Goal: Use online tool/utility: Utilize a website feature to perform a specific function

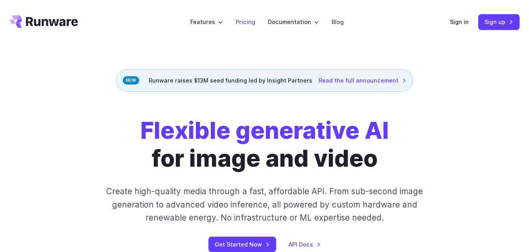
click at [250, 24] on link "Pricing" at bounding box center [245, 21] width 20 height 9
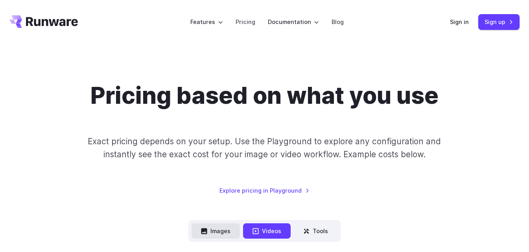
click at [209, 231] on button "Images" at bounding box center [215, 230] width 48 height 15
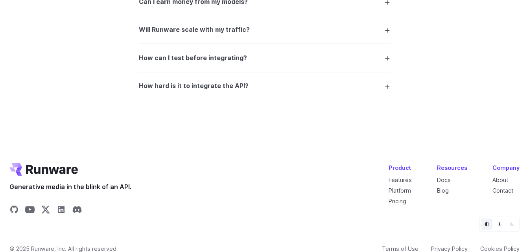
scroll to position [1566, 0]
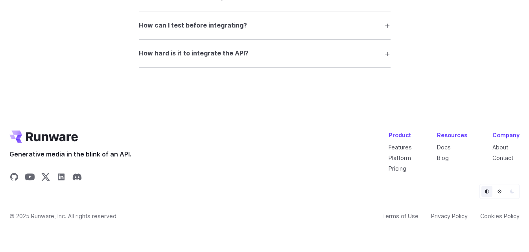
click at [51, 134] on icon "Go to /" at bounding box center [43, 137] width 68 height 13
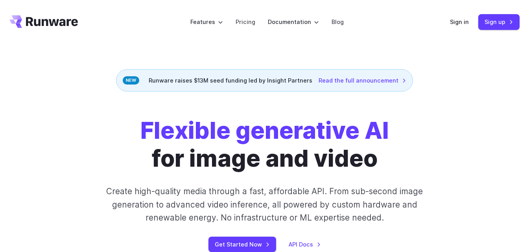
click at [73, 173] on div "Flexible generative AI for image and video Create high-quality media through a …" at bounding box center [265, 184] width 408 height 135
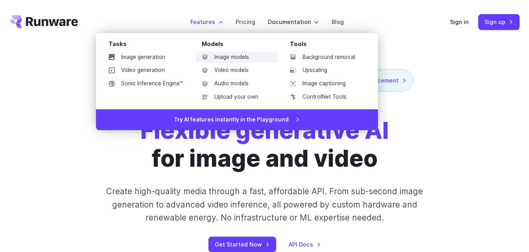
click at [237, 57] on link "Image models" at bounding box center [236, 57] width 82 height 12
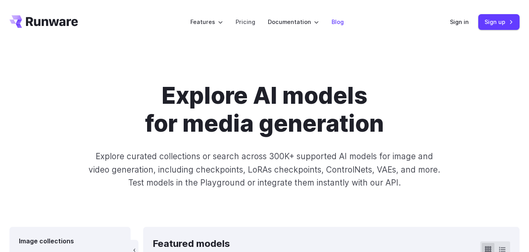
click at [331, 20] on link "Blog" at bounding box center [337, 21] width 12 height 9
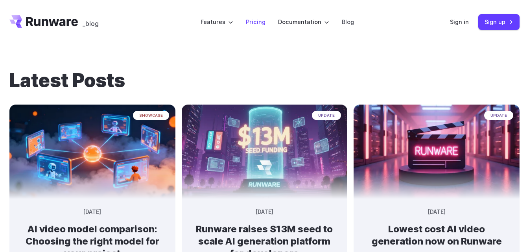
click at [264, 20] on link "Pricing" at bounding box center [256, 21] width 20 height 9
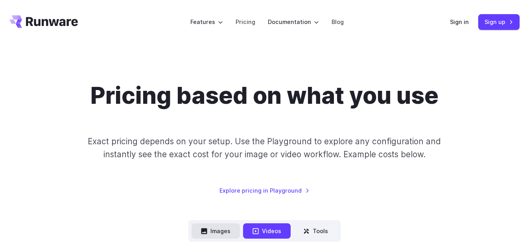
click at [222, 234] on button "Images" at bounding box center [215, 230] width 48 height 15
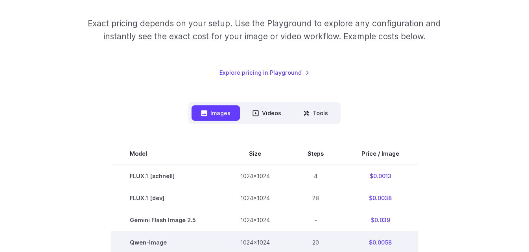
scroll to position [39, 0]
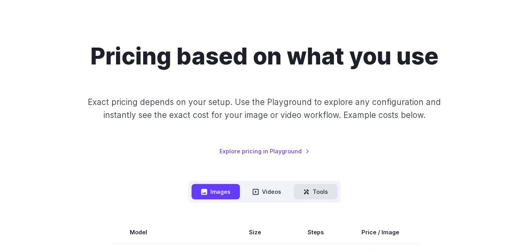
click at [311, 194] on button "Tools" at bounding box center [316, 191] width 44 height 15
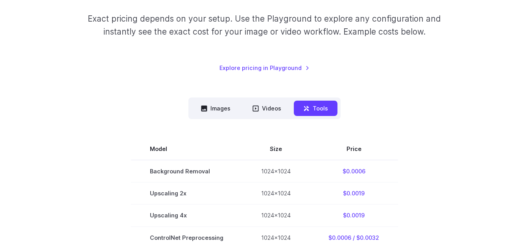
scroll to position [118, 0]
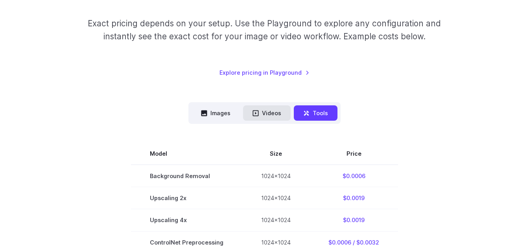
click at [260, 120] on button "Videos" at bounding box center [267, 112] width 48 height 15
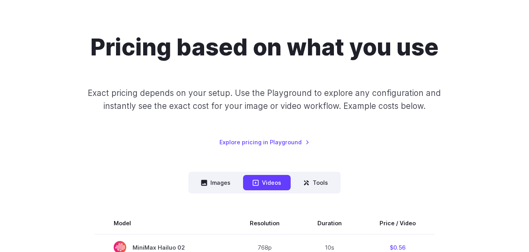
scroll to position [39, 0]
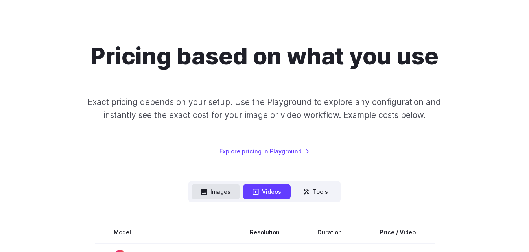
click at [215, 189] on button "Images" at bounding box center [215, 191] width 48 height 15
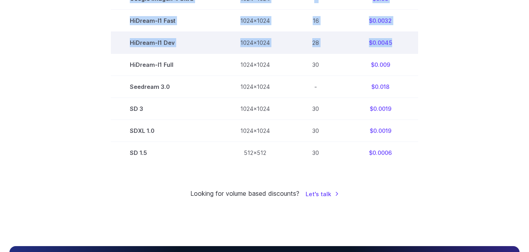
scroll to position [524, 0]
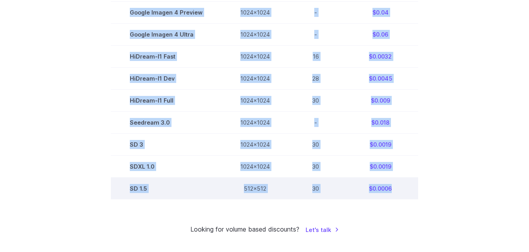
drag, startPoint x: 125, startPoint y: 115, endPoint x: 397, endPoint y: 181, distance: 279.5
copy tbody "Model Size Steps Price / Image FLUX.1 [schnell] 1024x1024 4 $0.0013 FLUX.1 [dev…"
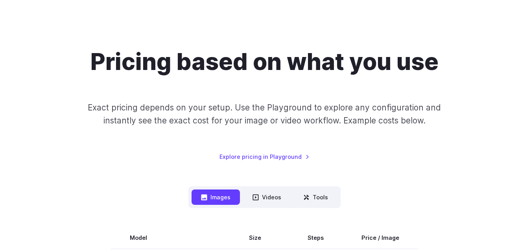
scroll to position [0, 0]
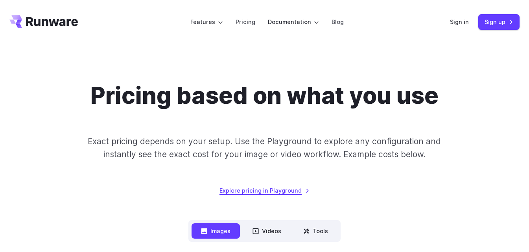
click at [266, 193] on link "Explore pricing in Playground" at bounding box center [264, 190] width 90 height 9
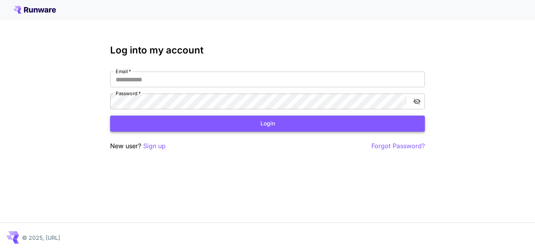
type input "**********"
click at [225, 122] on button "Login" at bounding box center [267, 124] width 314 height 16
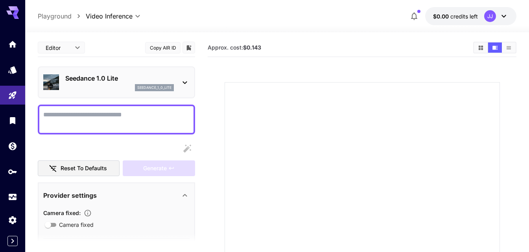
click at [142, 15] on body "**********" at bounding box center [264, 190] width 529 height 381
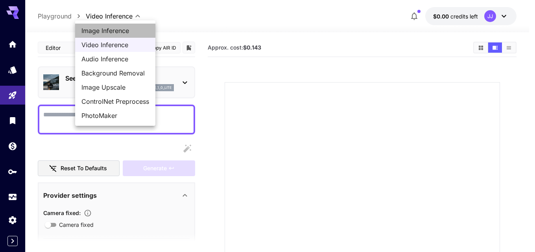
click at [118, 27] on span "Image Inference" at bounding box center [115, 30] width 68 height 9
type input "**********"
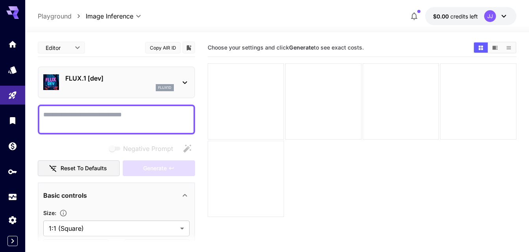
click at [61, 15] on p "Playground" at bounding box center [55, 15] width 34 height 9
click at [15, 70] on icon "Models" at bounding box center [13, 67] width 8 height 7
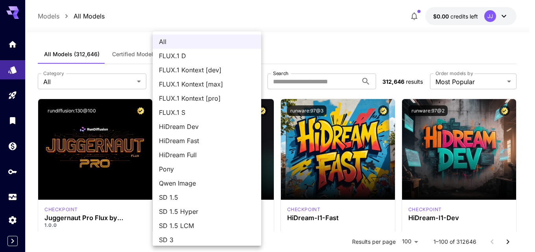
click at [197, 183] on span "Qwen Image" at bounding box center [207, 182] width 96 height 9
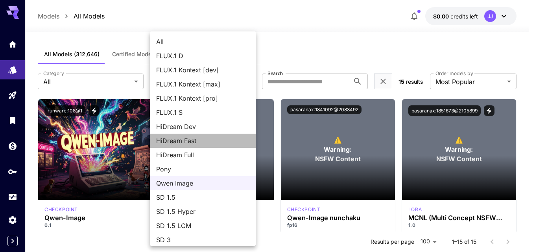
click at [208, 143] on span "HiDream Fast" at bounding box center [202, 140] width 93 height 9
type input "**********"
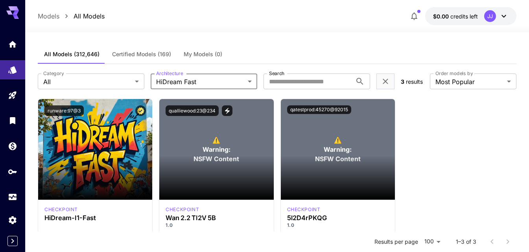
click at [231, 85] on body "**********" at bounding box center [264, 197] width 529 height 395
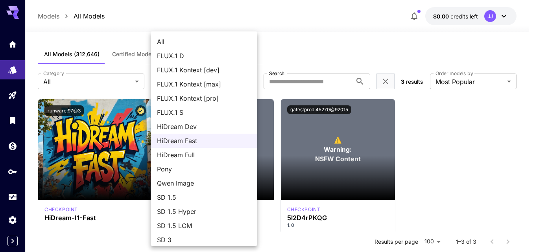
click at [149, 21] on div at bounding box center [267, 126] width 535 height 252
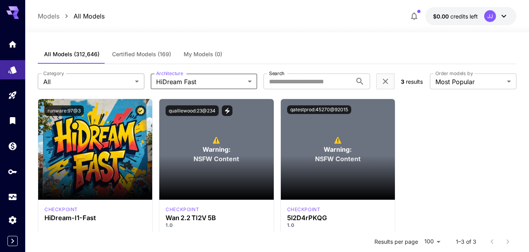
click at [114, 85] on body "**********" at bounding box center [264, 197] width 529 height 395
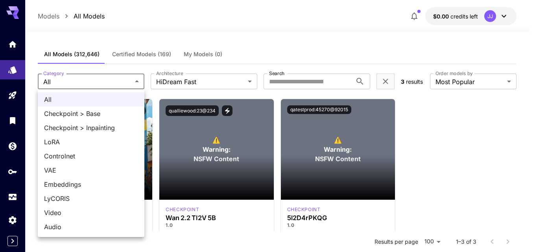
click at [69, 112] on span "Checkpoint > Base" at bounding box center [91, 113] width 94 height 9
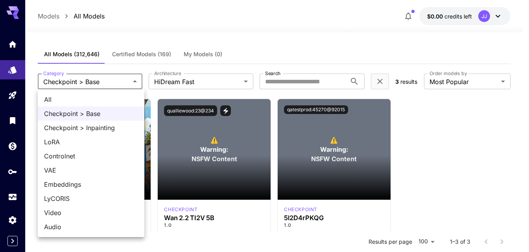
click at [116, 78] on body "**********" at bounding box center [264, 197] width 529 height 395
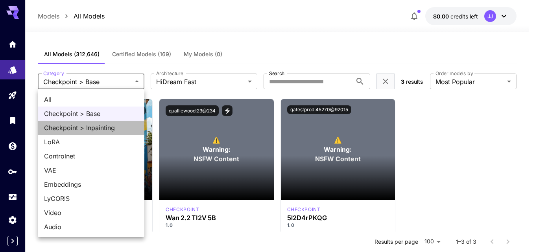
click at [105, 125] on span "Checkpoint > Inpainting" at bounding box center [91, 127] width 94 height 9
type input "**********"
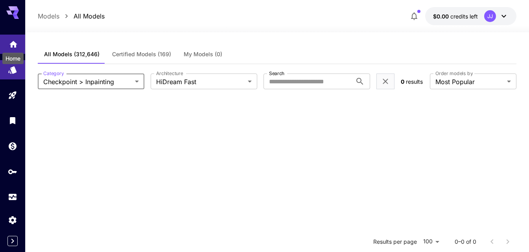
click at [13, 46] on icon "Home" at bounding box center [13, 41] width 9 height 9
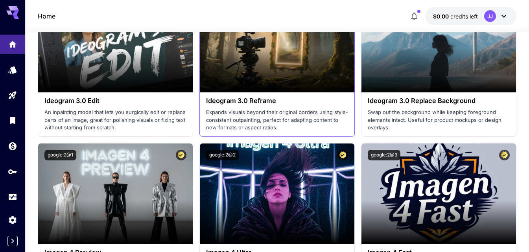
scroll to position [2044, 0]
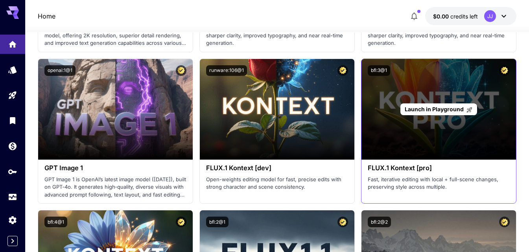
click at [430, 110] on span "Launch in Playground" at bounding box center [433, 109] width 59 height 7
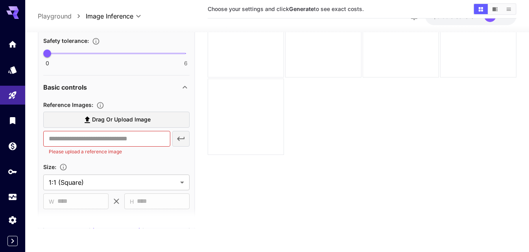
scroll to position [204, 0]
click at [181, 179] on body "**********" at bounding box center [264, 95] width 529 height 314
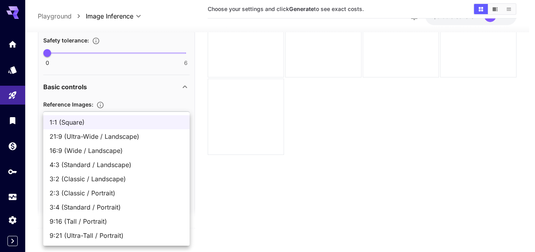
click at [93, 134] on span "21:9 (Ultra-Wide / Landscape)" at bounding box center [117, 136] width 134 height 9
type input "**********"
type input "****"
type input "***"
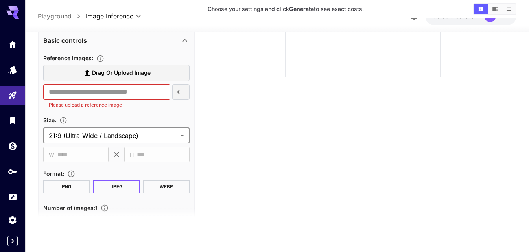
scroll to position [322, 0]
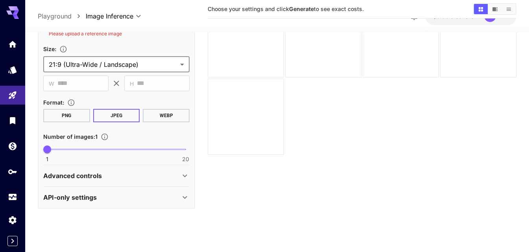
click at [137, 174] on div "Advanced controls" at bounding box center [111, 175] width 137 height 9
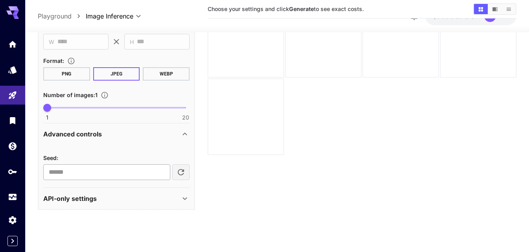
scroll to position [364, 0]
click at [112, 130] on div "Advanced controls" at bounding box center [111, 132] width 137 height 9
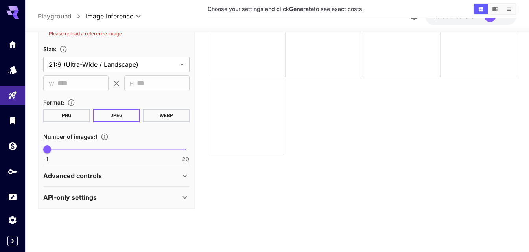
scroll to position [322, 0]
click at [84, 204] on div "API-only settings" at bounding box center [116, 197] width 146 height 19
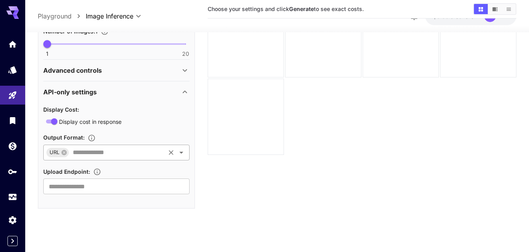
click at [184, 152] on icon "Open" at bounding box center [180, 152] width 9 height 9
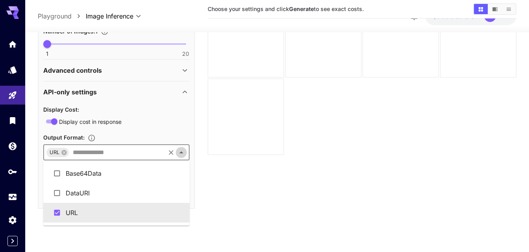
click at [184, 152] on icon "Close" at bounding box center [180, 152] width 9 height 9
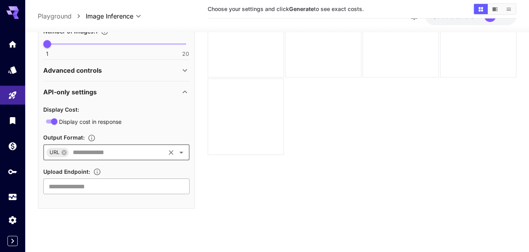
click at [164, 186] on input "text" at bounding box center [116, 186] width 146 height 16
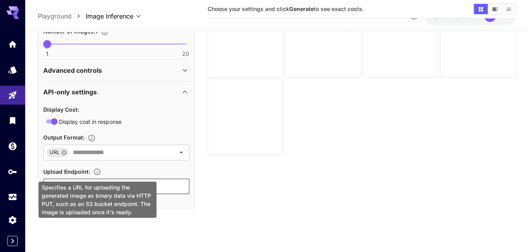
click at [98, 170] on icon "Specifies a URL for uploading the generated image as binary data via HTTP PUT, …" at bounding box center [97, 172] width 8 height 8
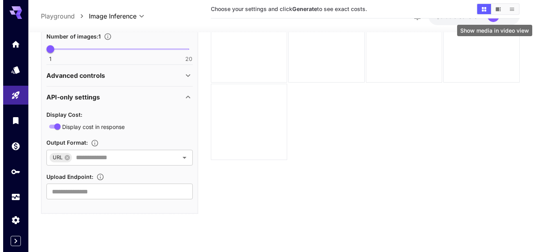
scroll to position [0, 0]
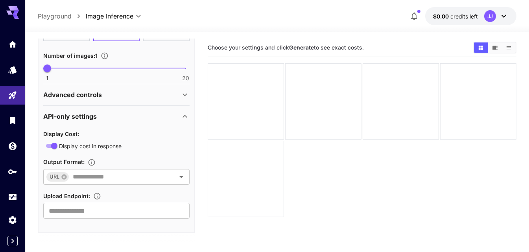
click at [502, 13] on icon at bounding box center [503, 15] width 9 height 9
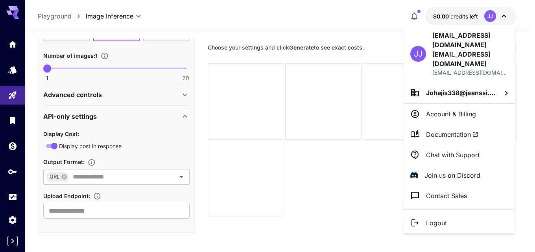
click at [12, 145] on div at bounding box center [267, 126] width 535 height 252
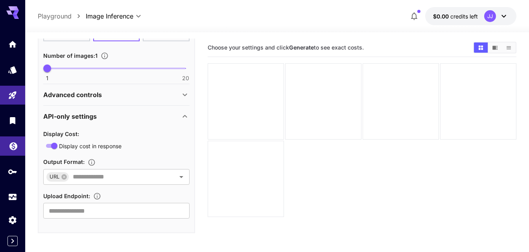
click at [13, 146] on icon "Wallet" at bounding box center [13, 143] width 9 height 9
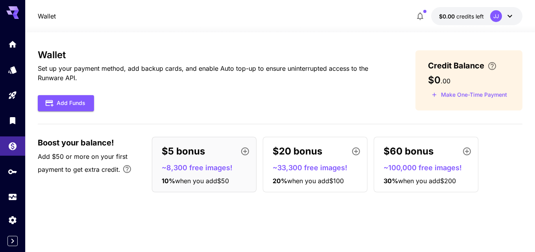
click at [188, 168] on p "~8,300 free images!" at bounding box center [207, 167] width 91 height 11
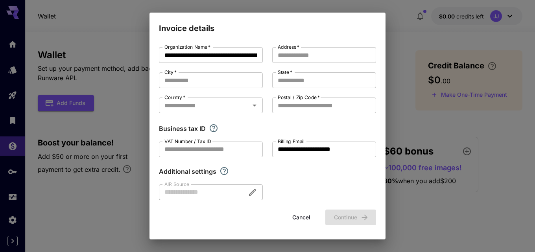
drag, startPoint x: 278, startPoint y: 222, endPoint x: 294, endPoint y: 216, distance: 16.7
click at [280, 221] on div "Cancel Continue" at bounding box center [267, 218] width 217 height 16
click at [294, 216] on button "Cancel" at bounding box center [300, 218] width 35 height 16
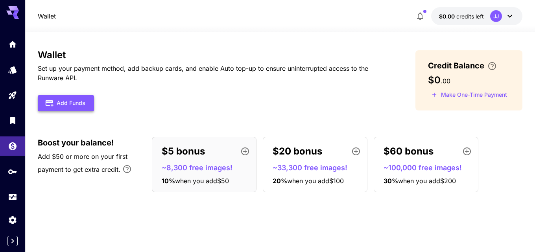
click at [60, 103] on button "Add Funds" at bounding box center [66, 103] width 56 height 16
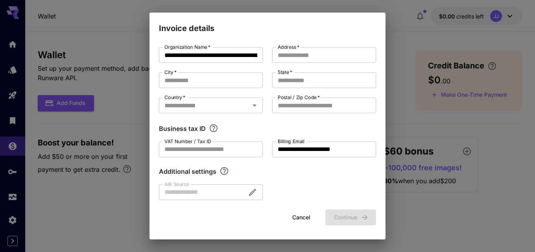
click at [298, 217] on button "Cancel" at bounding box center [300, 218] width 35 height 16
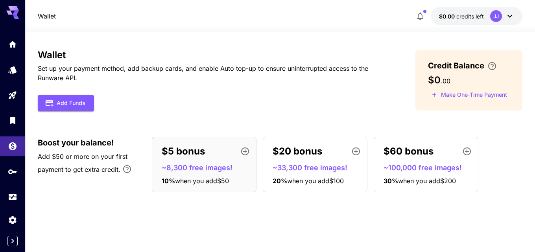
click at [509, 18] on icon at bounding box center [509, 15] width 9 height 9
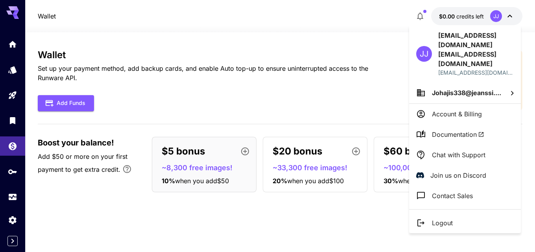
click at [437, 218] on p "Logout" at bounding box center [442, 222] width 21 height 9
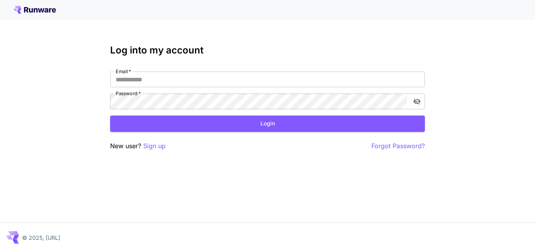
type input "**********"
